Goal: Task Accomplishment & Management: Complete application form

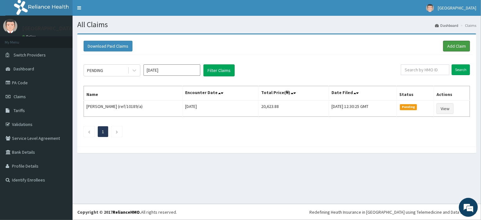
click at [452, 45] on link "Add Claim" at bounding box center [456, 46] width 27 height 11
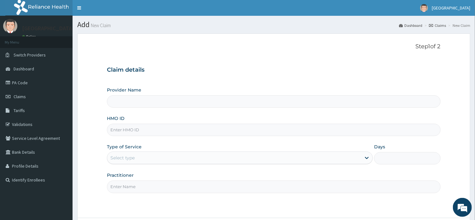
click at [129, 103] on input "Provider Name" at bounding box center [273, 101] width 333 height 12
click at [128, 101] on input "Provider Name" at bounding box center [273, 101] width 333 height 12
click at [136, 128] on input "HMO ID" at bounding box center [273, 130] width 333 height 12
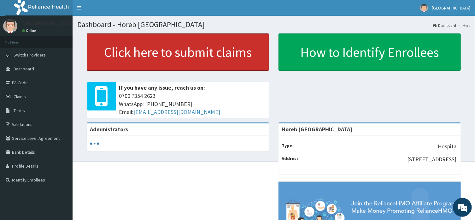
click at [184, 50] on link "Click here to submit claims" at bounding box center [178, 51] width 182 height 37
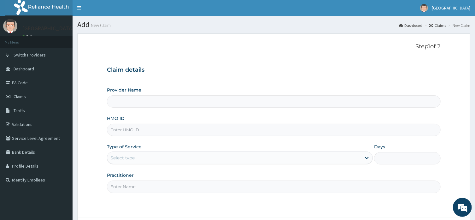
type input "Horeb [GEOGRAPHIC_DATA]"
click at [159, 130] on input "HMO ID" at bounding box center [273, 130] width 333 height 12
click at [31, 83] on link "PA Code" at bounding box center [36, 83] width 72 height 14
type input "Horeb [GEOGRAPHIC_DATA]"
click at [137, 132] on input "HMO ID" at bounding box center [273, 130] width 333 height 12
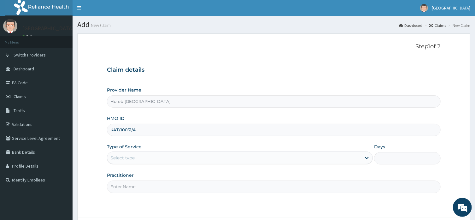
type input "KAT/10031/A"
click at [146, 154] on div "Select type" at bounding box center [234, 158] width 254 height 10
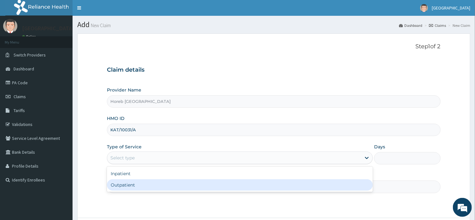
click at [148, 184] on div "Outpatient" at bounding box center [240, 184] width 266 height 11
type input "1"
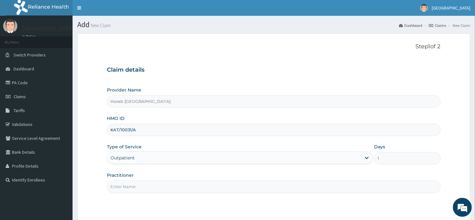
click at [151, 189] on input "Practitioner" at bounding box center [273, 186] width 333 height 12
type input "GENERAL"
click at [252, 210] on form "Step 1 of 2 Claim details Provider Name Horeb Consult Hospital HMO ID KAT/10031…" at bounding box center [273, 143] width 393 height 220
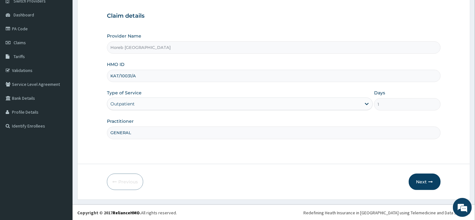
scroll to position [55, 0]
click at [425, 178] on button "Next" at bounding box center [424, 181] width 32 height 16
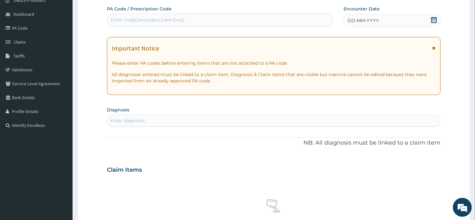
click at [147, 17] on div "Enter Code(Secondary Care Only)" at bounding box center [220, 20] width 226 height 10
click at [350, 21] on span "DD-MM-YYYY" at bounding box center [362, 20] width 31 height 6
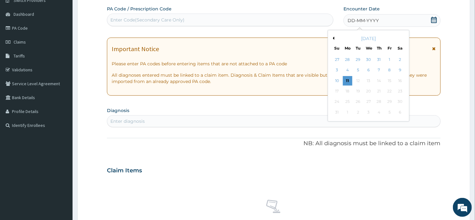
click at [348, 80] on div "11" at bounding box center [347, 80] width 9 height 9
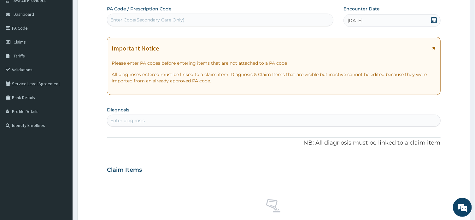
click at [141, 120] on div "Enter diagnosis" at bounding box center [127, 120] width 34 height 6
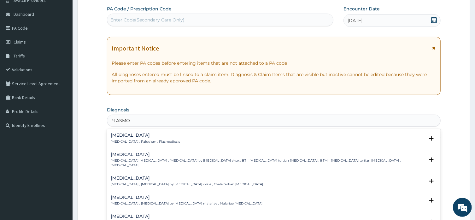
type input "PLASMOD"
click at [169, 214] on h4 "[MEDICAL_DATA]" at bounding box center [267, 216] width 313 height 5
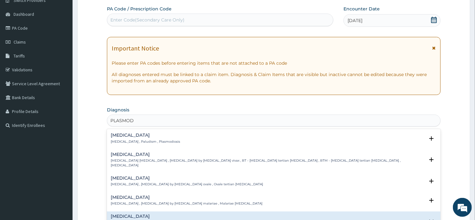
click at [169, 214] on h4 "[MEDICAL_DATA]" at bounding box center [267, 216] width 313 height 5
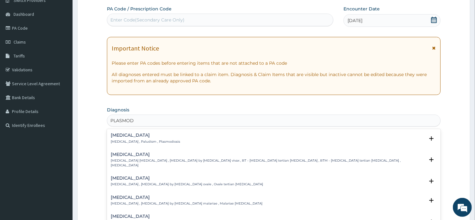
drag, startPoint x: 218, startPoint y: 210, endPoint x: 248, endPoint y: 211, distance: 29.9
click at [248, 214] on h4 "[MEDICAL_DATA]" at bounding box center [267, 216] width 313 height 5
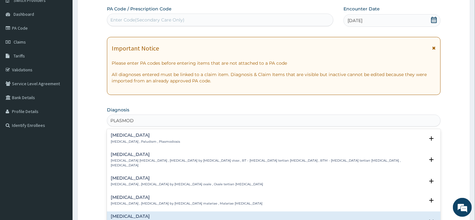
click at [427, 218] on icon "close select status" at bounding box center [431, 222] width 8 height 8
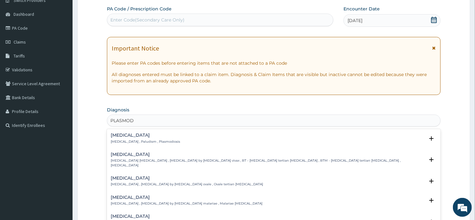
scroll to position [32, 0]
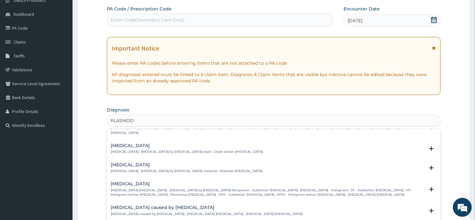
click at [321, 188] on p "[MEDICAL_DATA] [MEDICAL_DATA] , [MEDICAL_DATA] by [MEDICAL_DATA] falciparum , S…" at bounding box center [267, 192] width 313 height 9
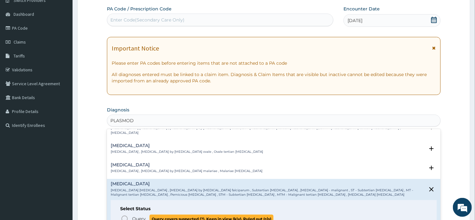
click at [145, 215] on span "Query" at bounding box center [139, 218] width 14 height 6
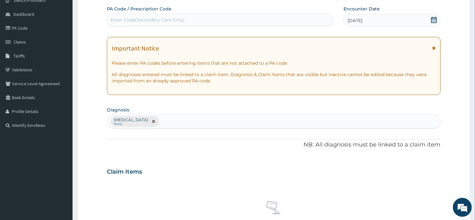
click at [187, 124] on div "[MEDICAL_DATA] Query" at bounding box center [273, 121] width 332 height 13
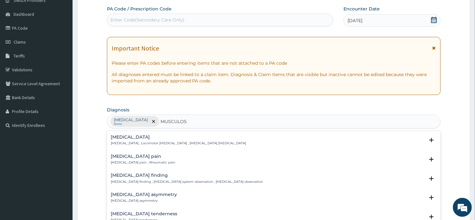
type input "MUSCULOSK"
click at [157, 160] on div "[MEDICAL_DATA] pain [MEDICAL_DATA] pain , Rheumatic pain" at bounding box center [143, 159] width 65 height 11
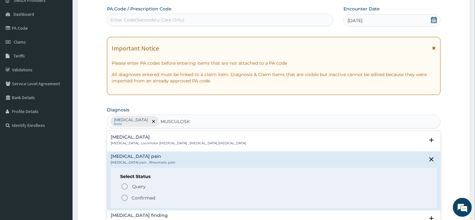
click at [154, 198] on p "Confirmed" at bounding box center [143, 197] width 24 height 6
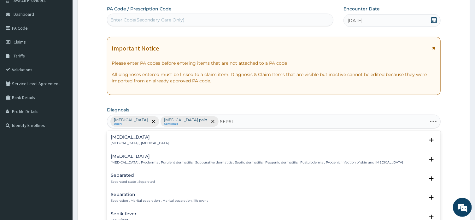
type input "[MEDICAL_DATA]"
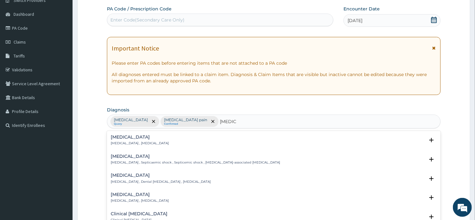
click at [217, 143] on div "[MEDICAL_DATA] [MEDICAL_DATA] , [MEDICAL_DATA]" at bounding box center [274, 140] width 326 height 11
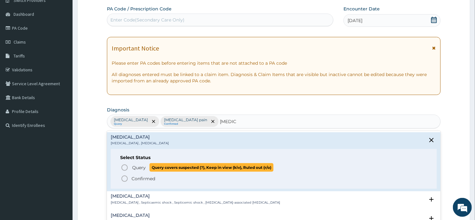
click at [206, 165] on span "Query covers suspected (?), Keep in view (kiv), Ruled out (r/o)" at bounding box center [211, 167] width 124 height 9
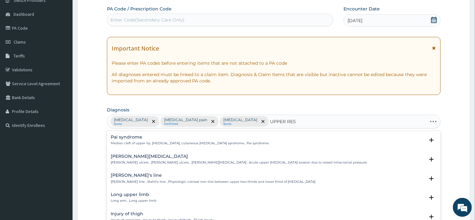
type input "UPPER RESP"
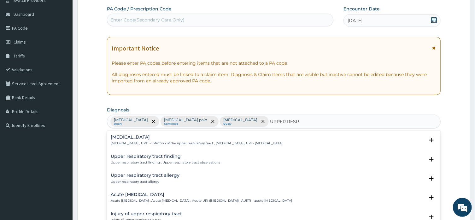
click at [211, 141] on div "[MEDICAL_DATA] [MEDICAL_DATA] , URTI - Infection of the upper respiratory tract…" at bounding box center [197, 140] width 172 height 11
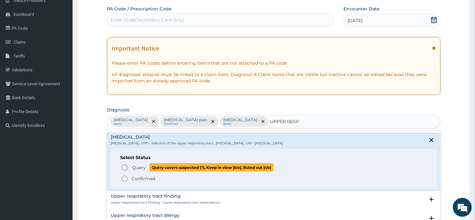
click at [205, 169] on span "Query covers suspected (?), Keep in view (kiv), Ruled out (r/o)" at bounding box center [211, 167] width 124 height 9
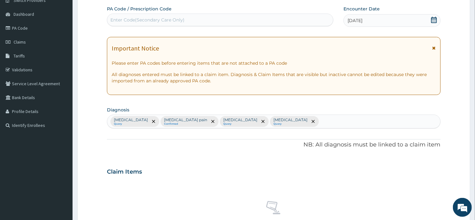
click at [171, 176] on div "Claim Items" at bounding box center [273, 170] width 333 height 16
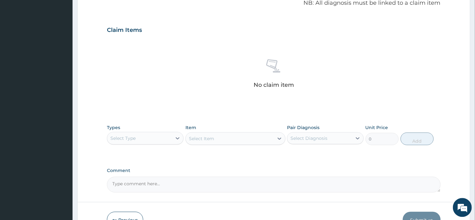
scroll to position [235, 0]
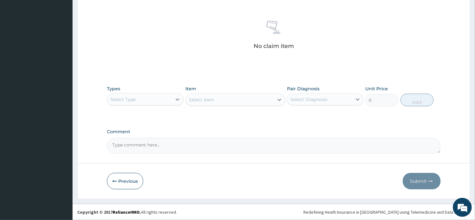
click at [146, 102] on div "Select Type" at bounding box center [139, 99] width 65 height 10
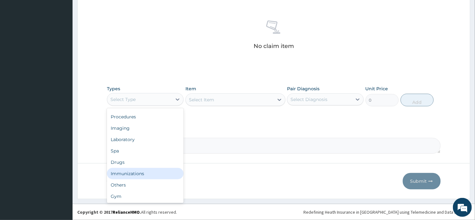
scroll to position [21, 0]
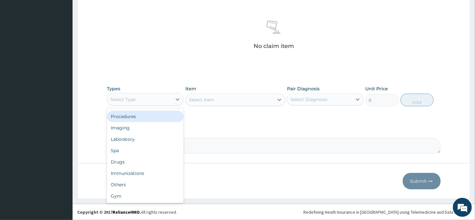
click at [150, 114] on div "Procedures" at bounding box center [145, 116] width 77 height 11
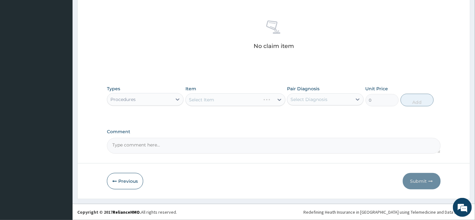
click at [274, 100] on div "Select Item" at bounding box center [235, 99] width 100 height 13
click at [278, 100] on div "Select Item" at bounding box center [235, 99] width 100 height 13
click at [221, 101] on div "Select Item" at bounding box center [235, 99] width 100 height 13
click at [277, 100] on div "Select Item" at bounding box center [235, 99] width 100 height 13
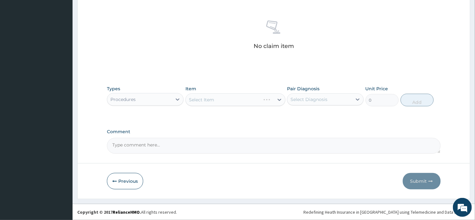
click at [279, 99] on div "Select Item" at bounding box center [235, 99] width 100 height 13
drag, startPoint x: 279, startPoint y: 99, endPoint x: 319, endPoint y: 102, distance: 39.5
click at [319, 102] on div "Types Procedures Item Select Item Pair Diagnosis Select Diagnosis Unit Price 0 …" at bounding box center [273, 95] width 333 height 27
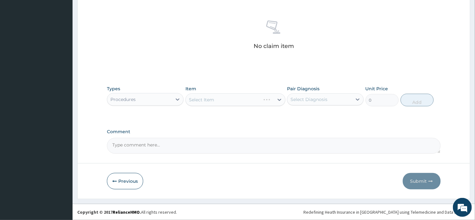
click at [358, 101] on icon at bounding box center [357, 99] width 6 height 6
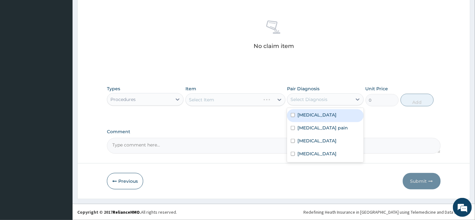
click at [358, 101] on icon at bounding box center [357, 99] width 6 height 6
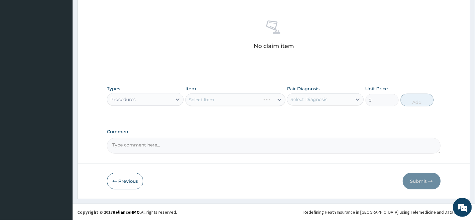
click at [264, 100] on div "Select Item" at bounding box center [235, 99] width 100 height 13
click at [283, 100] on div "Select Item" at bounding box center [235, 99] width 100 height 13
click at [280, 100] on div "Select Item" at bounding box center [235, 99] width 100 height 13
click at [146, 104] on div "Procedures" at bounding box center [145, 99] width 77 height 13
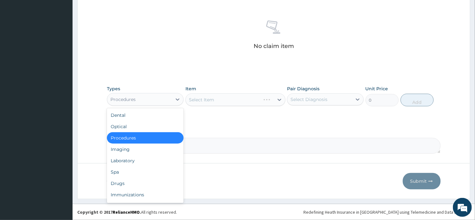
click at [148, 136] on div "Procedures" at bounding box center [145, 137] width 77 height 11
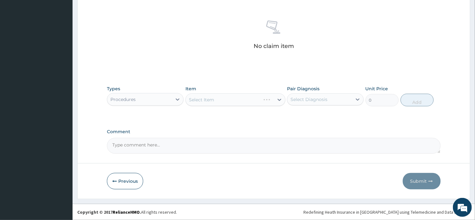
click at [221, 99] on div "Select Item" at bounding box center [235, 99] width 100 height 13
click at [267, 100] on div "Select Item" at bounding box center [235, 99] width 100 height 13
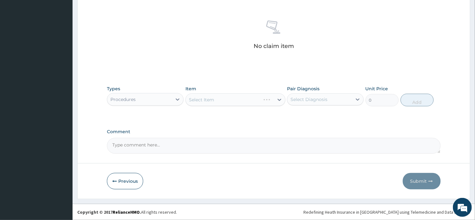
click at [267, 100] on div "Select Item" at bounding box center [235, 99] width 100 height 13
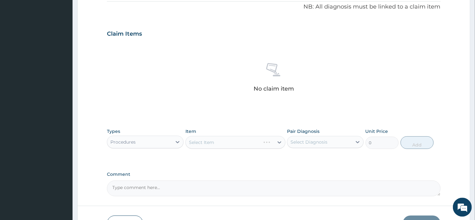
scroll to position [185, 0]
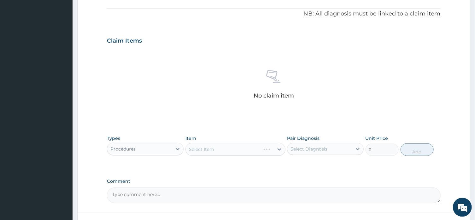
click at [280, 149] on div "Select Item" at bounding box center [235, 149] width 100 height 13
click at [195, 150] on div "Select Item" at bounding box center [235, 149] width 100 height 13
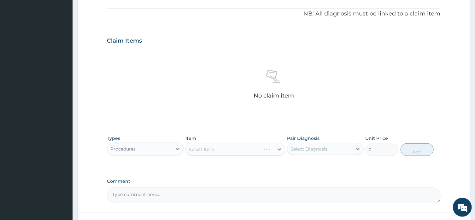
click at [219, 150] on div "Select Item" at bounding box center [235, 149] width 100 height 13
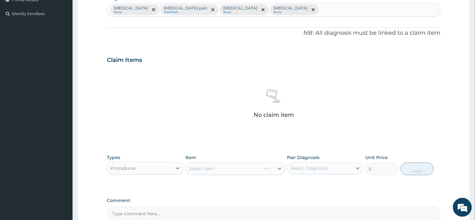
scroll to position [169, 0]
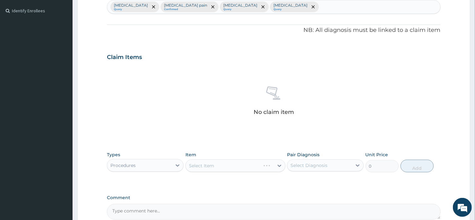
click at [220, 168] on div "Select Item" at bounding box center [235, 165] width 100 height 13
click at [278, 167] on div "Select Item" at bounding box center [235, 165] width 100 height 13
click at [340, 193] on div "PA Code / Prescription Code Enter Code(Secondary Care Only) Encounter Date [DAT…" at bounding box center [273, 55] width 333 height 328
